Goal: Find specific page/section: Find specific page/section

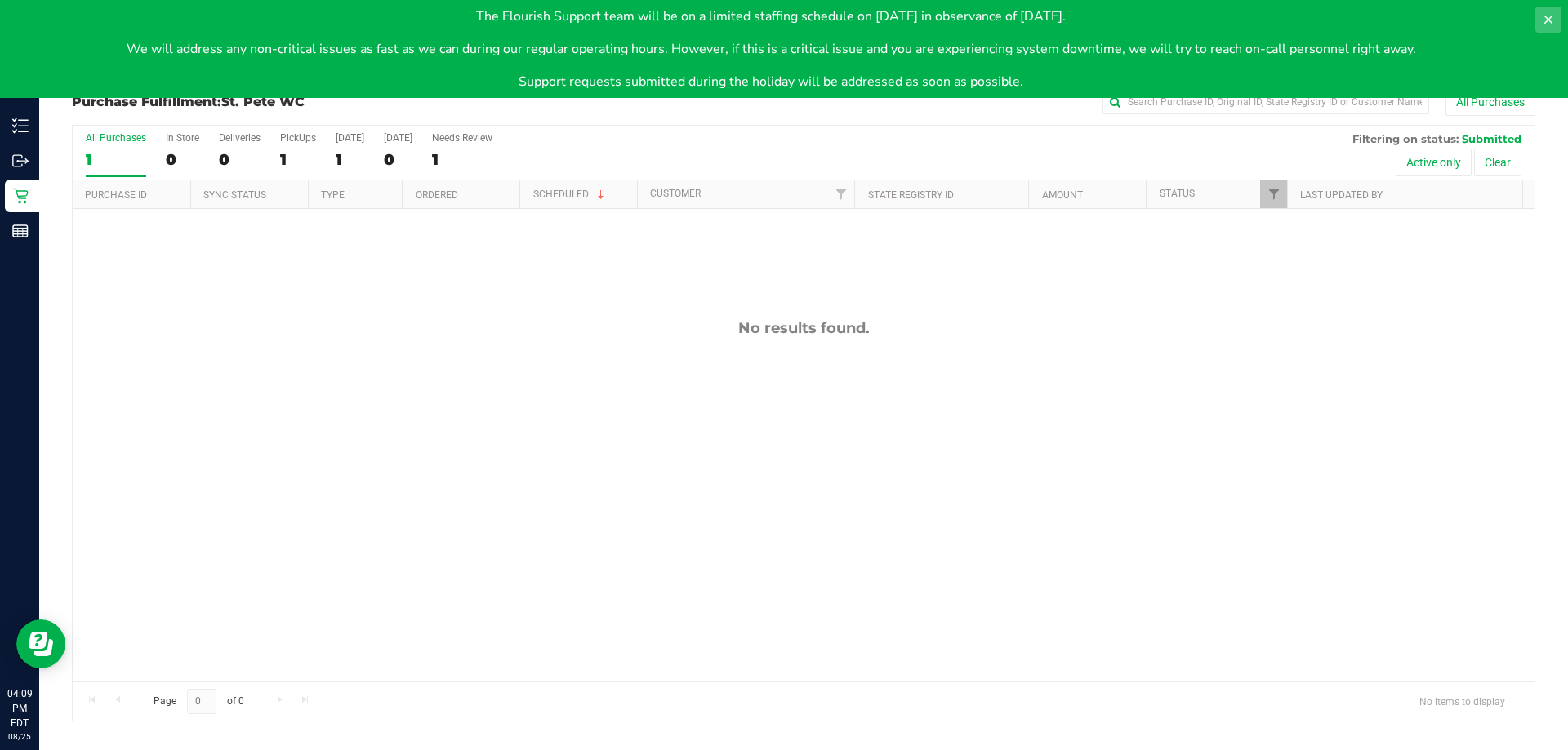
click at [1538, 15] on button at bounding box center [1547, 20] width 26 height 26
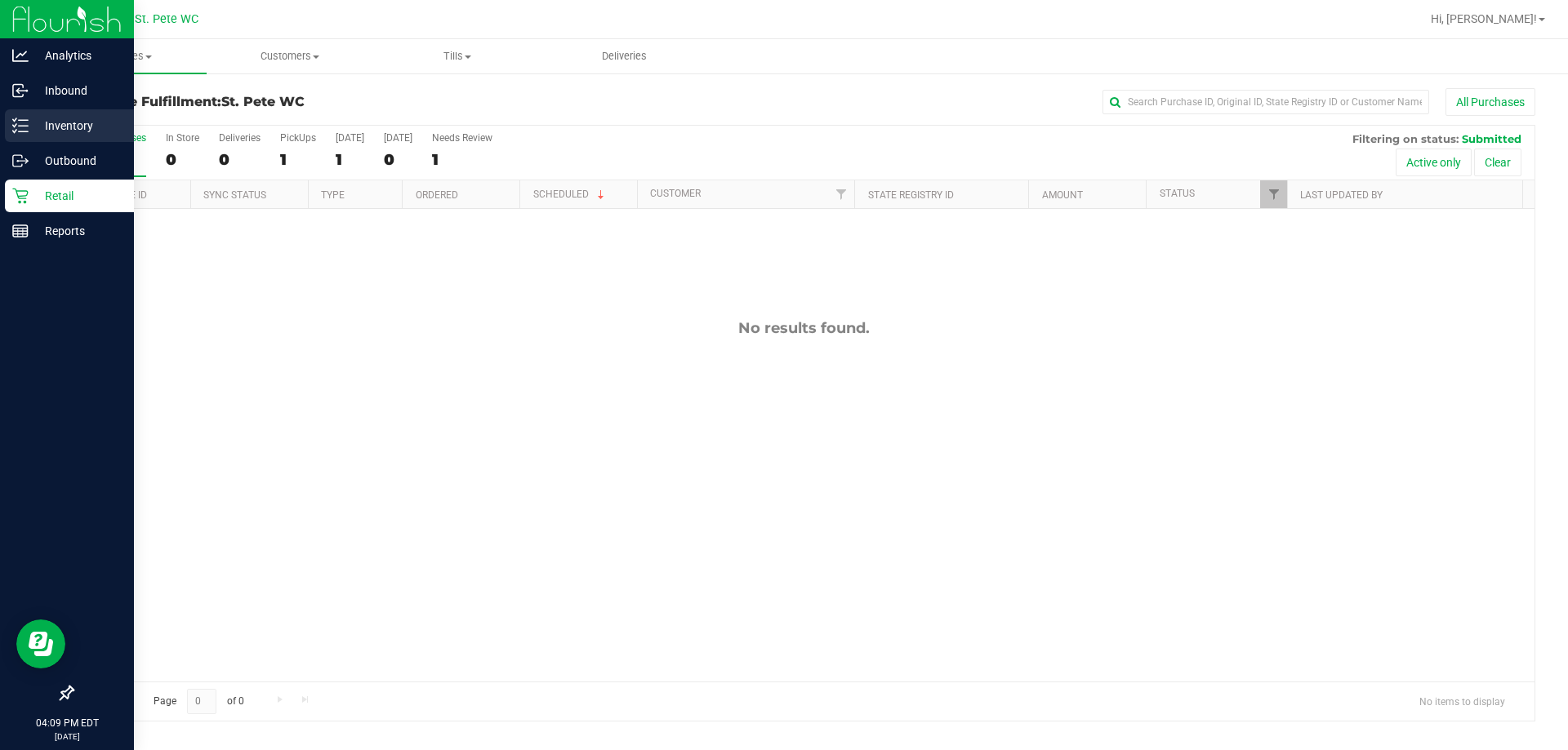
click at [21, 122] on icon at bounding box center [21, 125] width 17 height 17
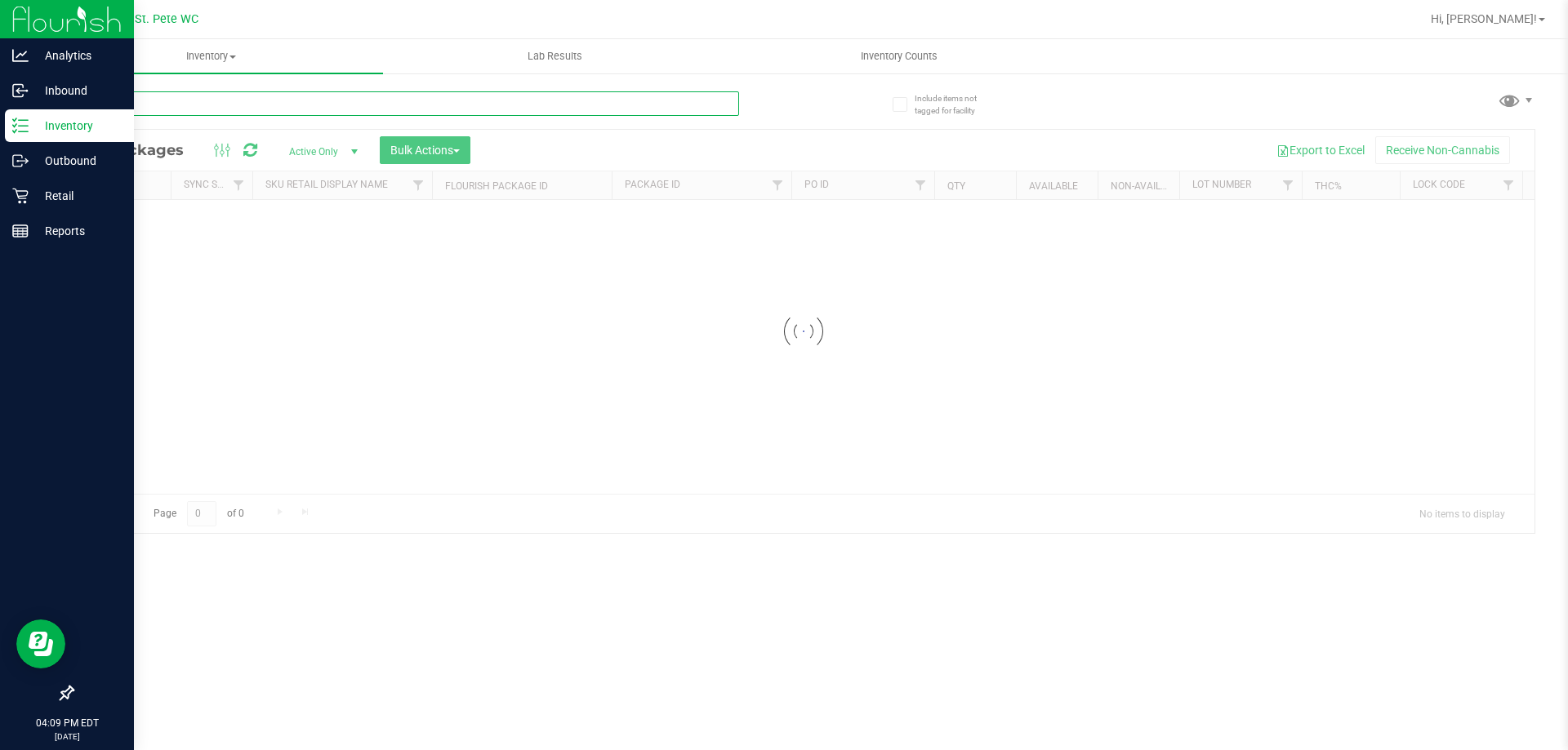
click at [341, 104] on input "text" at bounding box center [405, 104] width 667 height 24
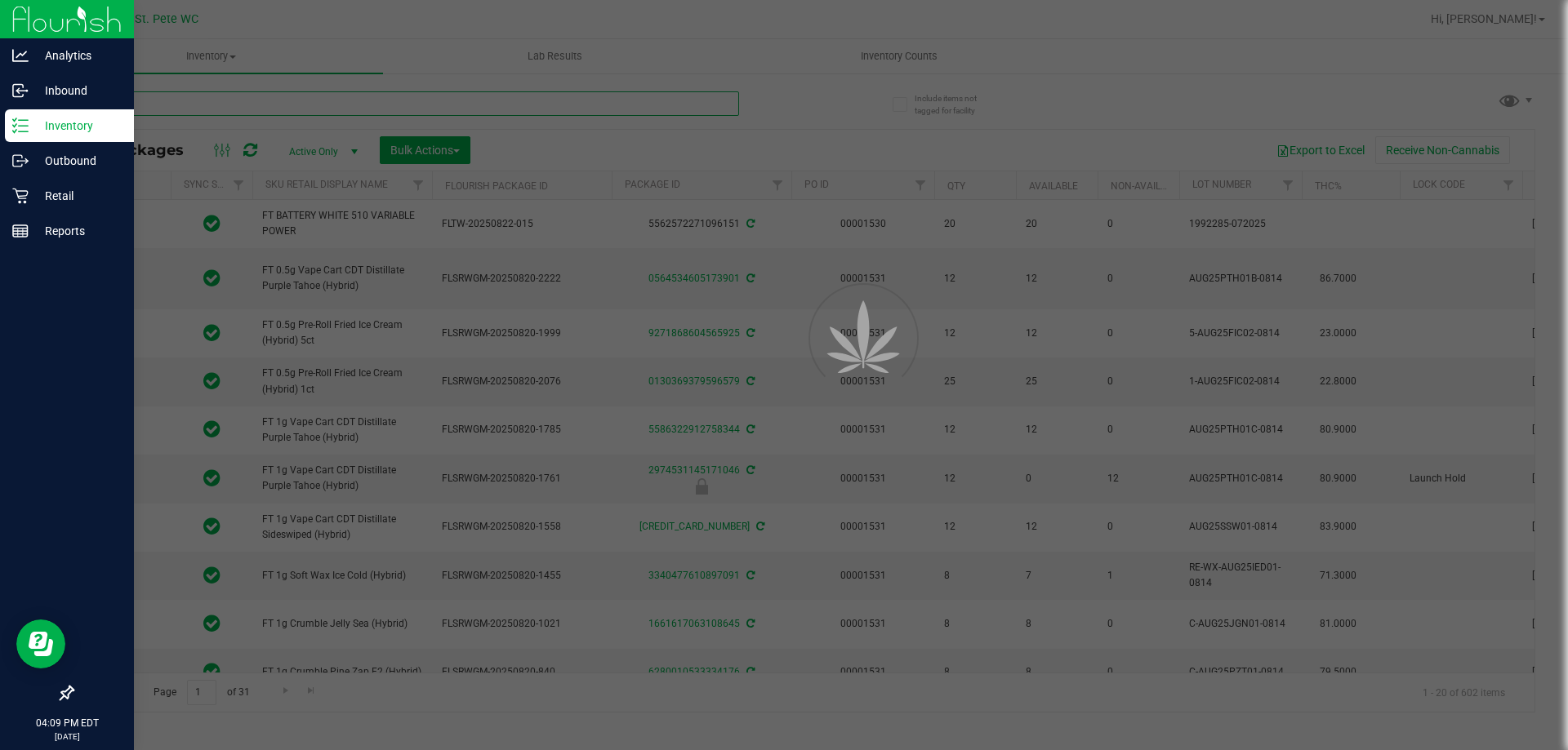
type input "boof"
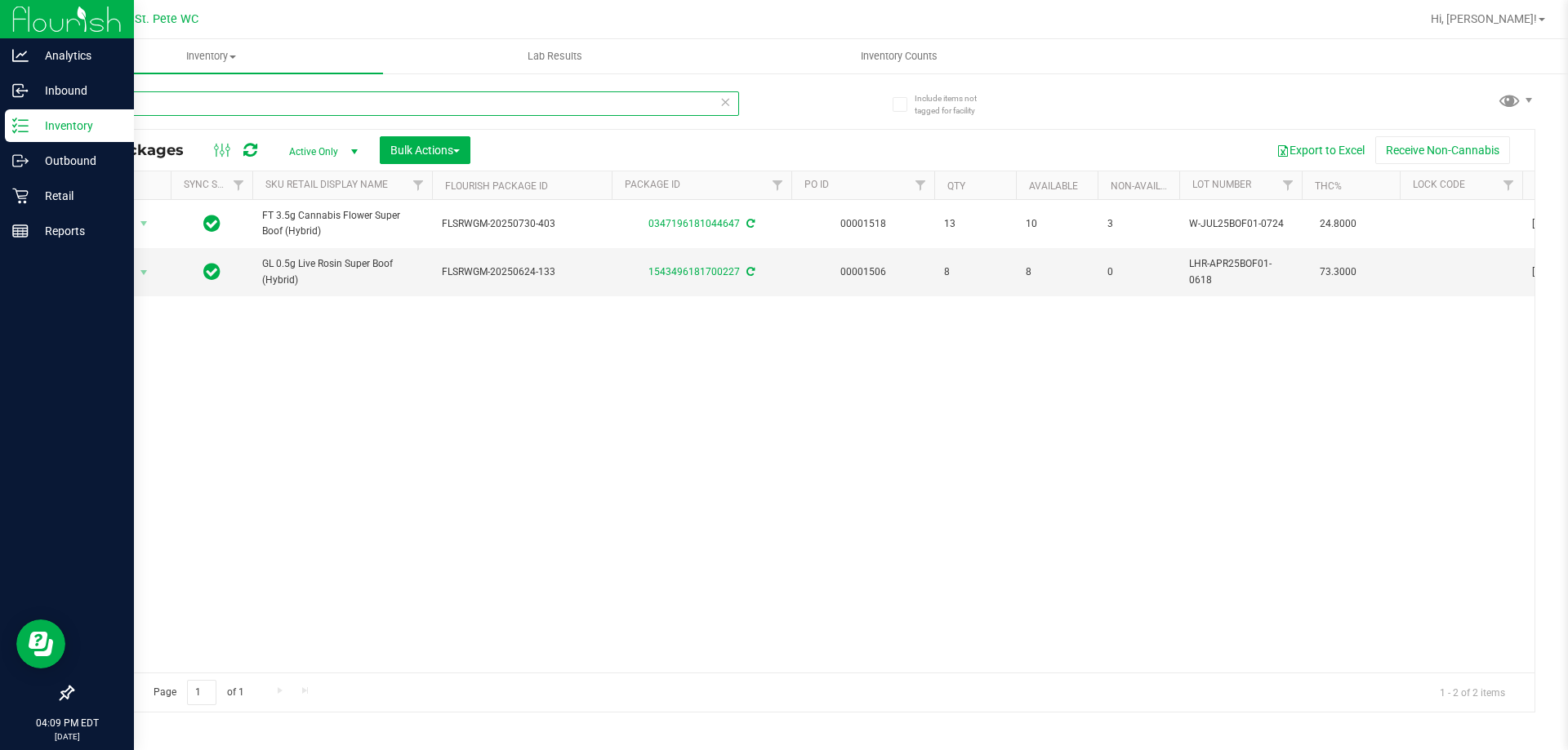
click at [300, 109] on input "boof" at bounding box center [405, 104] width 667 height 24
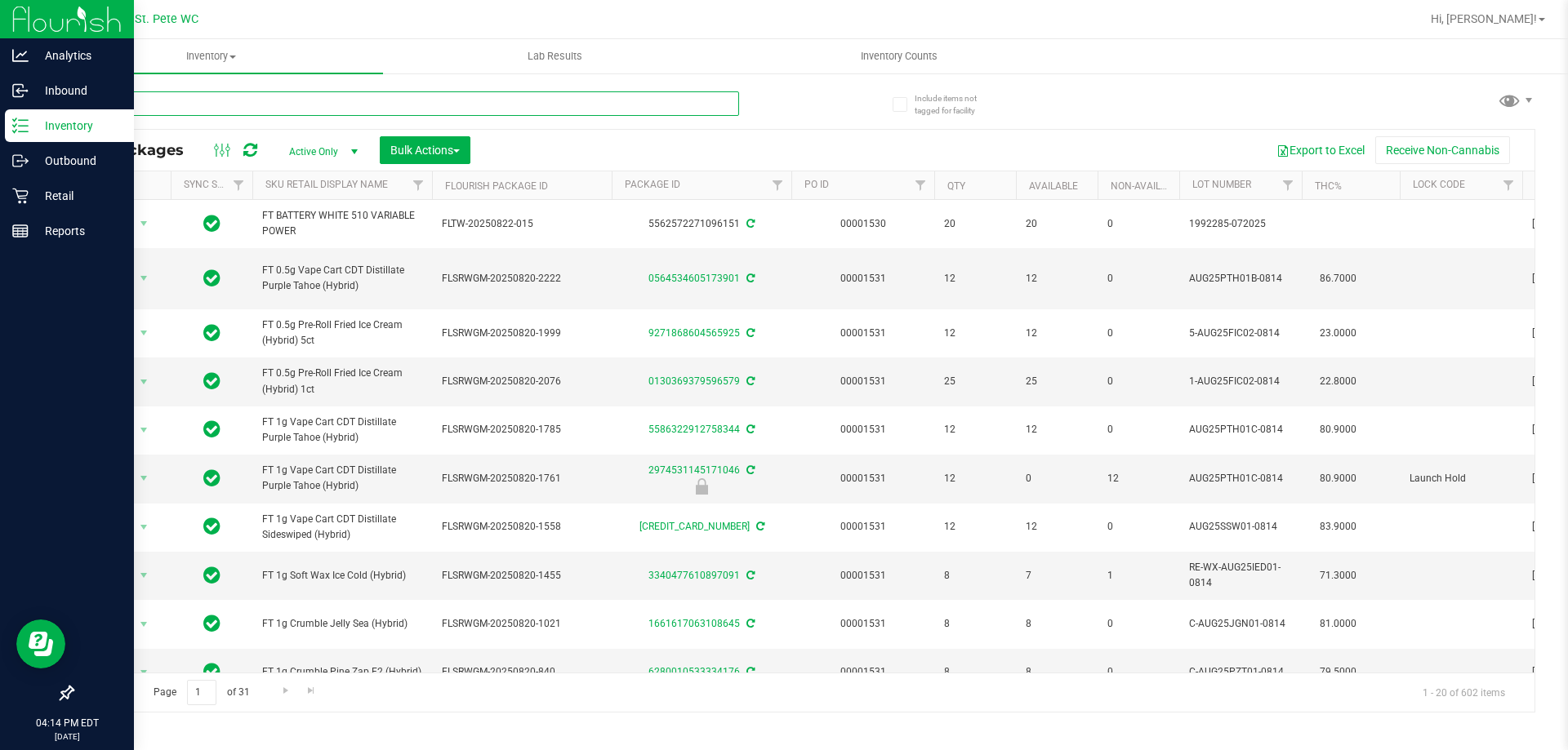
click at [117, 109] on input "text" at bounding box center [405, 104] width 667 height 24
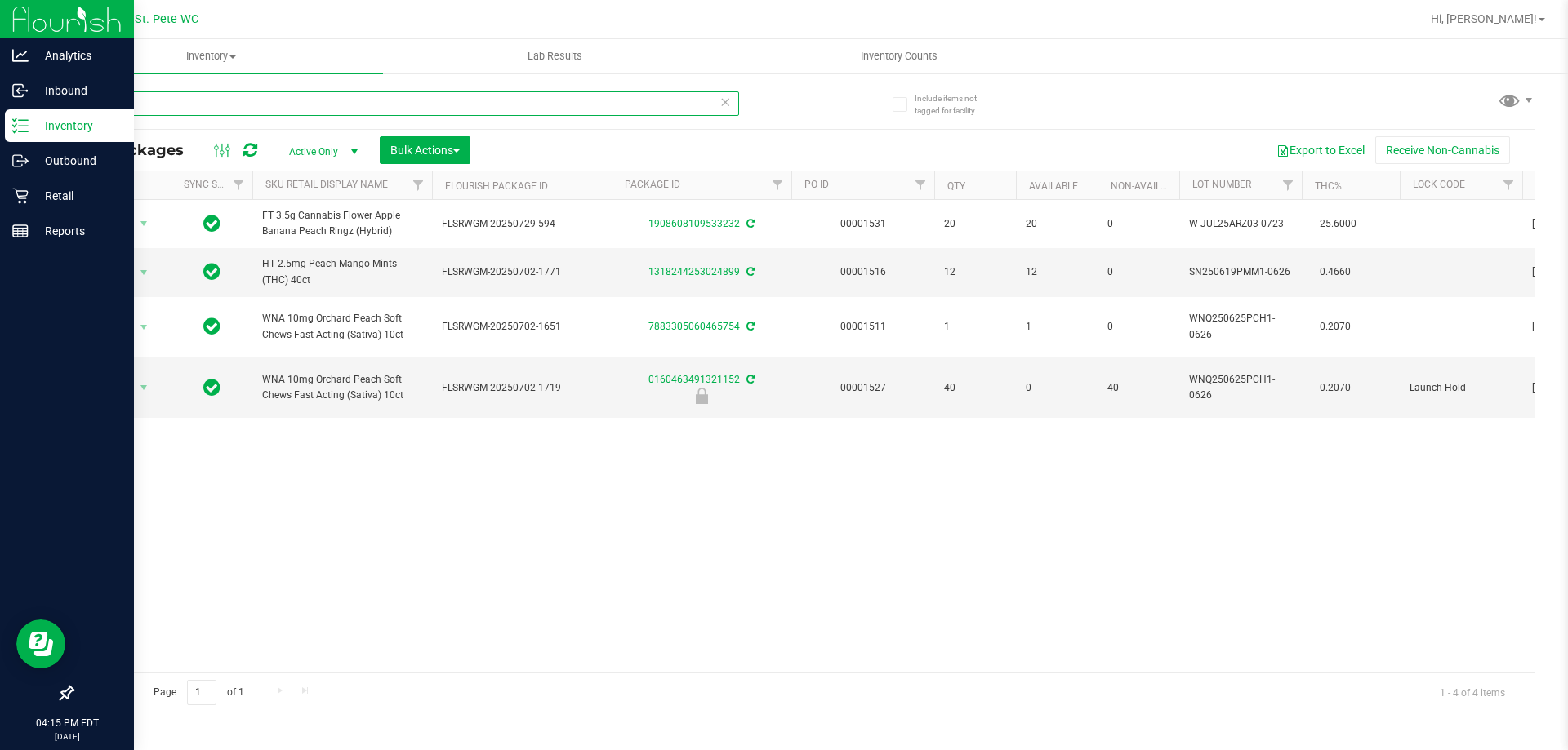
click at [437, 110] on input "peach" at bounding box center [405, 104] width 667 height 24
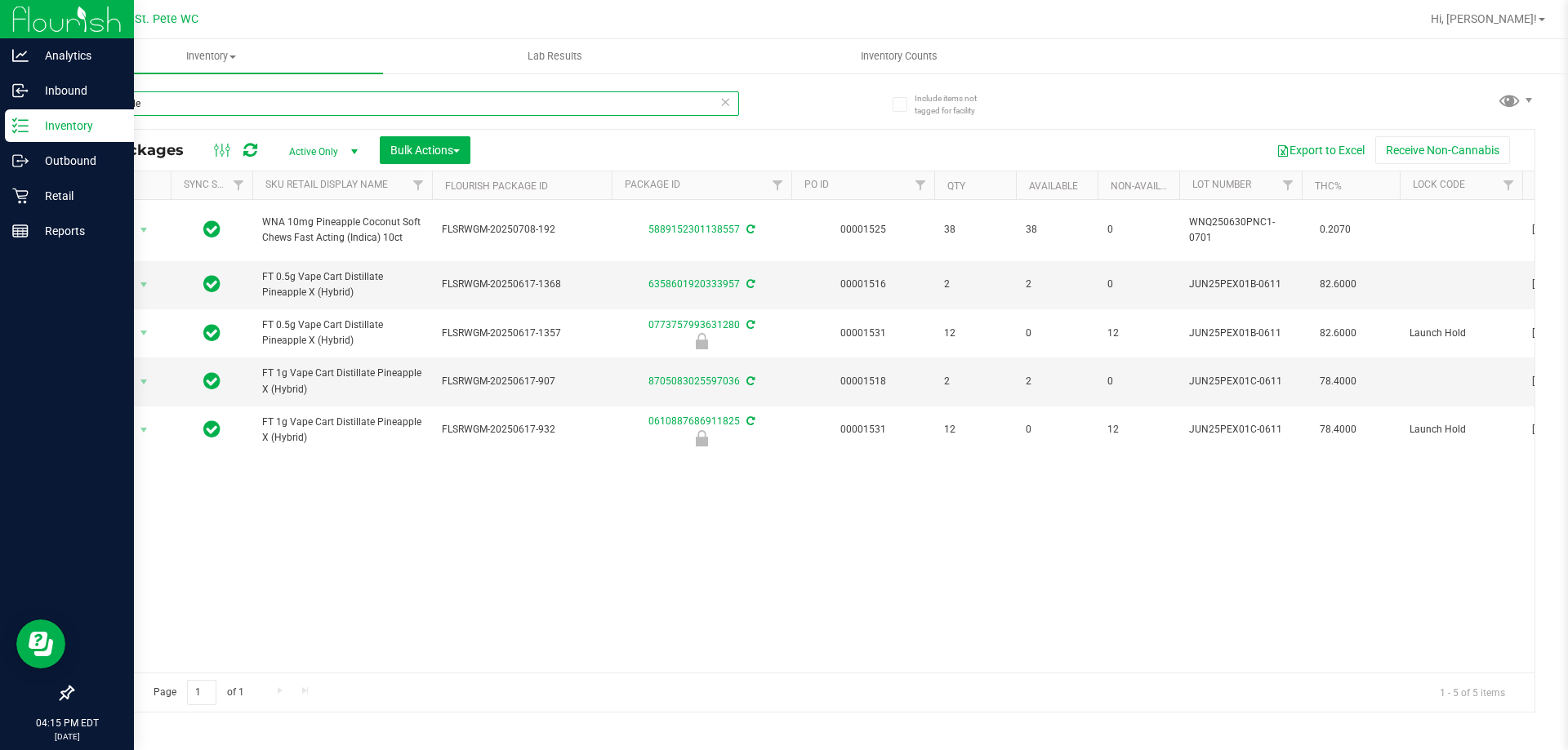
click at [292, 95] on input "pineapple" at bounding box center [405, 104] width 667 height 24
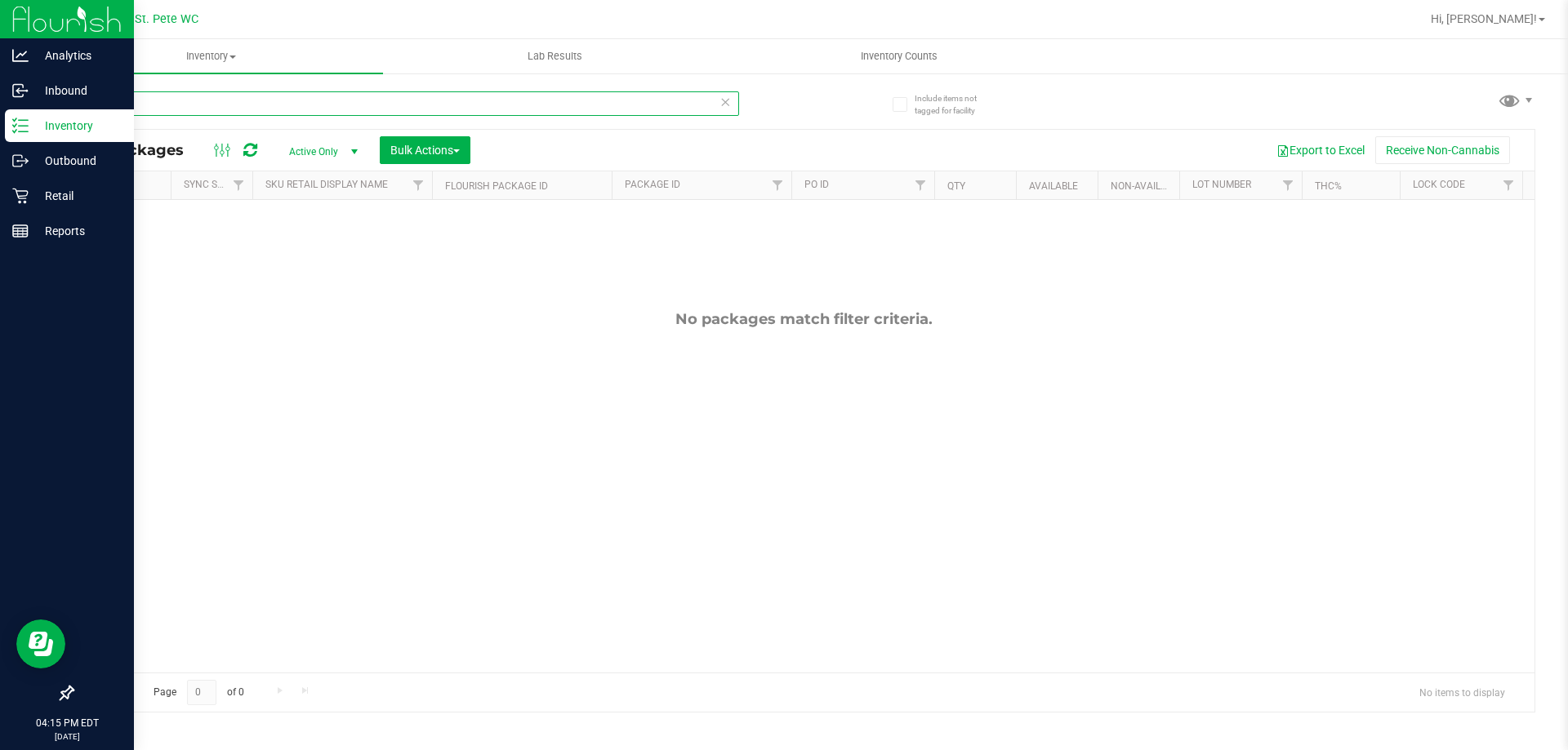
click at [301, 106] on input "tpg" at bounding box center [405, 104] width 667 height 24
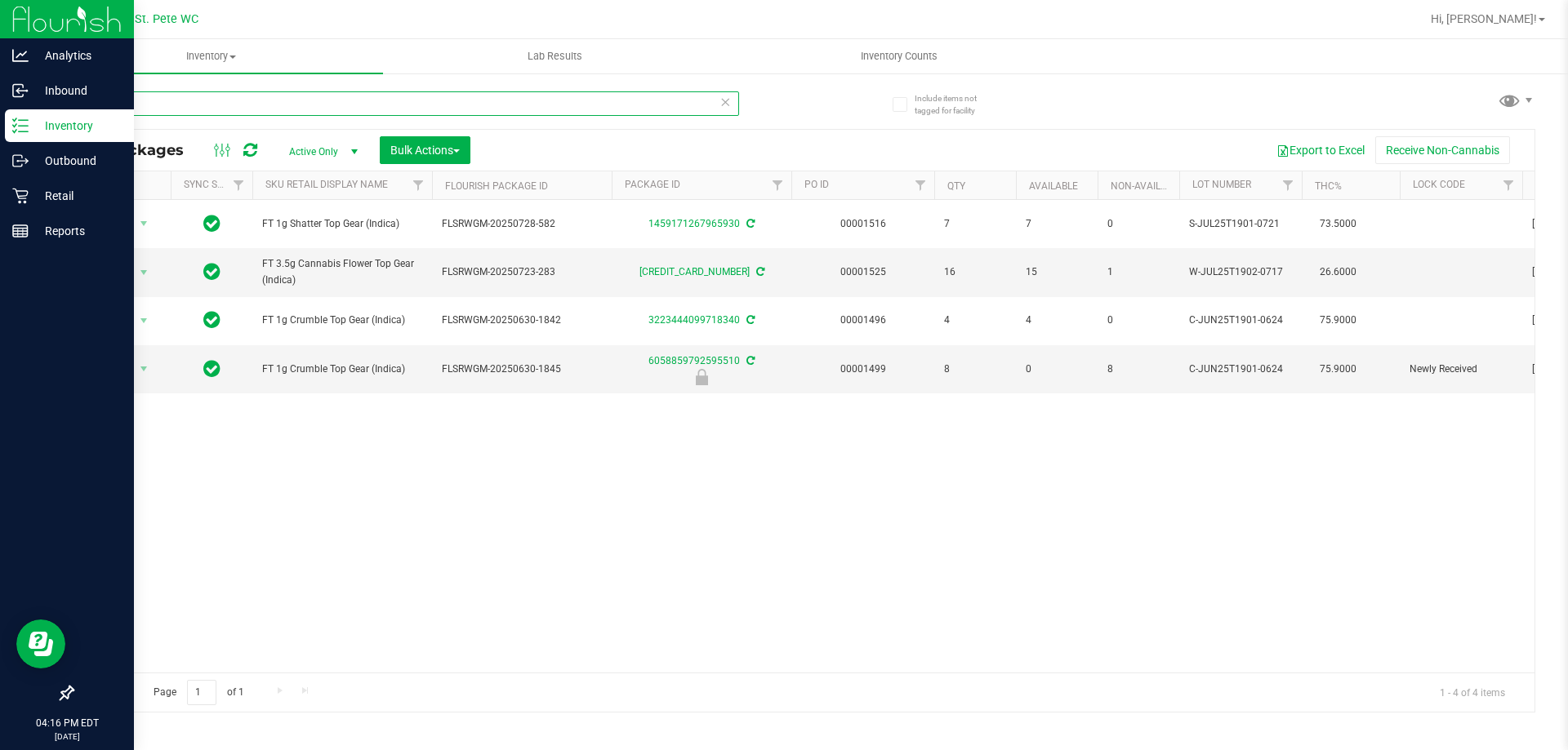
click at [215, 109] on input "top gear" at bounding box center [405, 104] width 667 height 24
click at [215, 108] on input "top gear" at bounding box center [405, 104] width 667 height 24
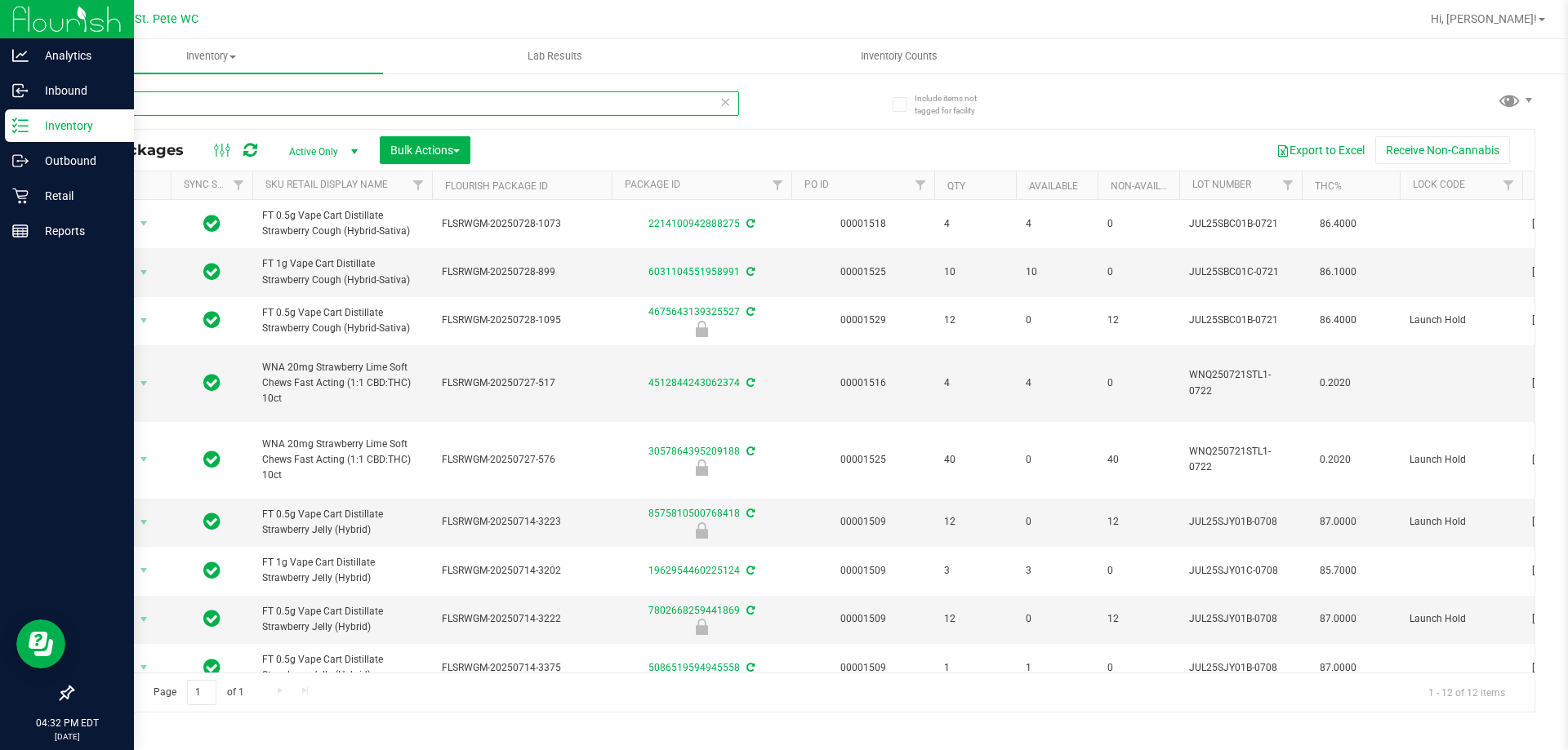
type input "straw"
click at [33, 194] on p "Retail" at bounding box center [77, 196] width 98 height 20
